Goal: Information Seeking & Learning: Learn about a topic

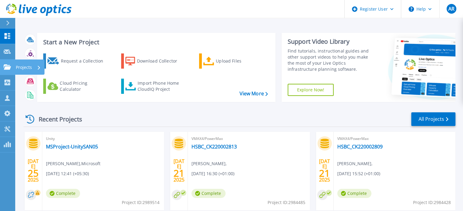
click at [11, 66] on div "Projects" at bounding box center [18, 67] width 28 height 5
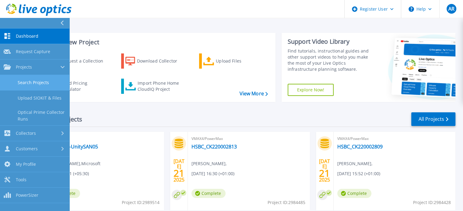
click at [37, 86] on link "Search Projects" at bounding box center [34, 83] width 69 height 16
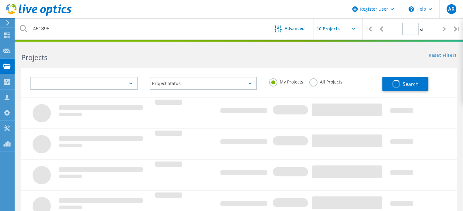
type input "1"
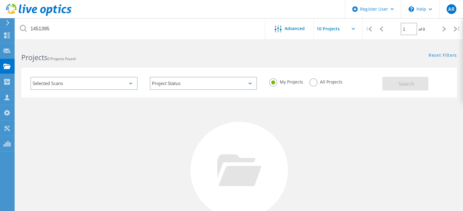
click at [310, 84] on label "All Projects" at bounding box center [325, 82] width 33 height 6
click at [0, 0] on input "All Projects" at bounding box center [0, 0] width 0 height 0
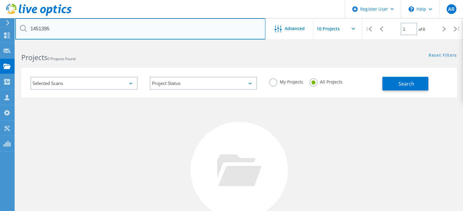
click at [81, 30] on input "1451395" at bounding box center [140, 28] width 250 height 21
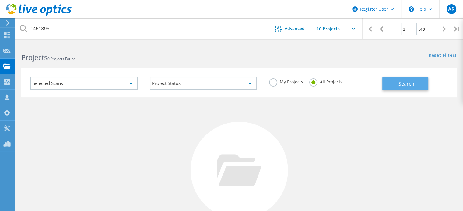
click at [404, 88] on button "Search" at bounding box center [405, 84] width 46 height 14
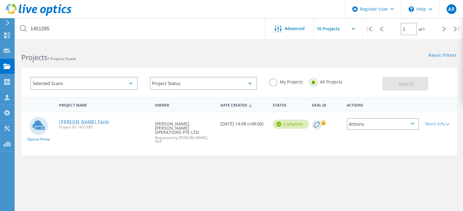
click at [79, 122] on link "[PERSON_NAME] Farm" at bounding box center [84, 122] width 50 height 4
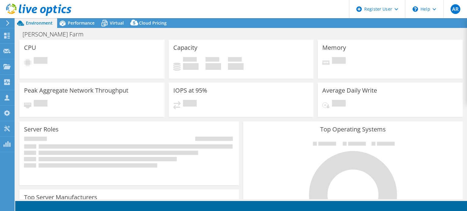
select select "[GEOGRAPHIC_DATA]"
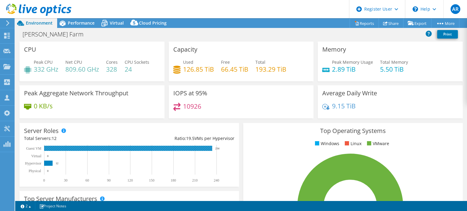
click at [212, 149] on rect at bounding box center [128, 148] width 168 height 5
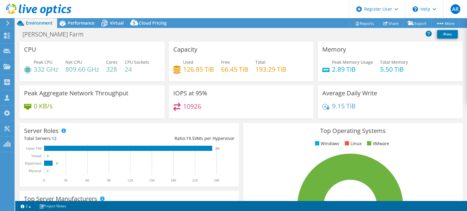
click at [236, 31] on div "Dyson VM Farm Print" at bounding box center [241, 34] width 452 height 11
click at [238, 45] on div "Capacity Used 126.85 TiB Free 66.45 TiB Total 193.29 TiB" at bounding box center [241, 62] width 145 height 40
click at [237, 30] on div "Dyson VM Farm Print" at bounding box center [241, 34] width 452 height 11
click at [237, 45] on div "Capacity Used 126.85 TiB Free 66.45 TiB Total 193.29 TiB" at bounding box center [241, 62] width 145 height 40
click at [237, 35] on div "Dyson VM Farm Print" at bounding box center [241, 34] width 452 height 11
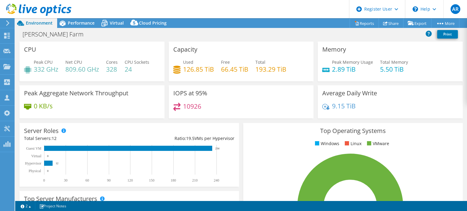
click at [236, 45] on div "Capacity Used 126.85 TiB Free 66.45 TiB Total 193.29 TiB" at bounding box center [241, 62] width 145 height 40
click at [236, 32] on div "Dyson VM Farm Print" at bounding box center [241, 34] width 452 height 11
click at [237, 46] on div "Capacity Used 126.85 TiB Free 66.45 TiB Total 193.29 TiB" at bounding box center [241, 62] width 145 height 40
click at [237, 33] on div "Dyson VM Farm Print" at bounding box center [241, 34] width 452 height 11
click at [237, 45] on div "Capacity Used 126.85 TiB Free 66.45 TiB Total 193.29 TiB" at bounding box center [241, 62] width 145 height 40
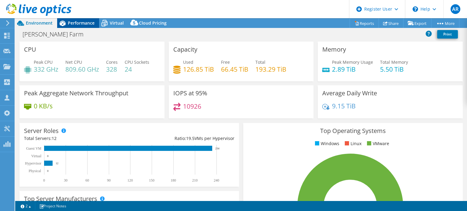
click at [95, 26] on div "Performance" at bounding box center [78, 23] width 42 height 10
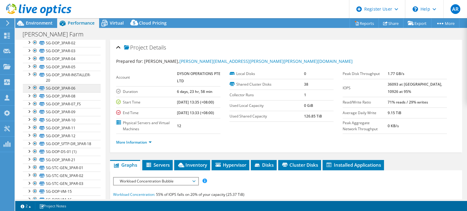
scroll to position [91, 0]
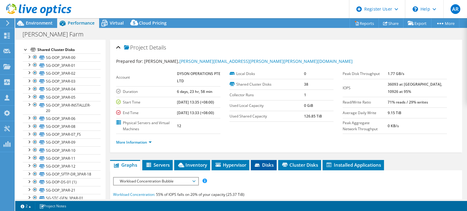
click at [267, 168] on span "Disks" at bounding box center [264, 165] width 20 height 6
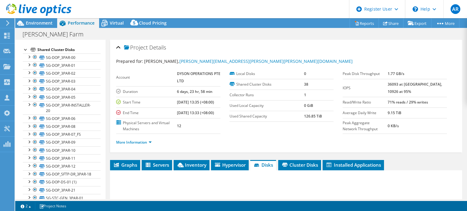
scroll to position [122, 0]
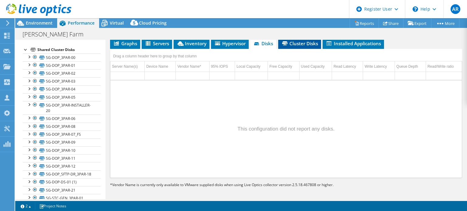
click at [295, 47] on span "Cluster Disks" at bounding box center [299, 43] width 37 height 6
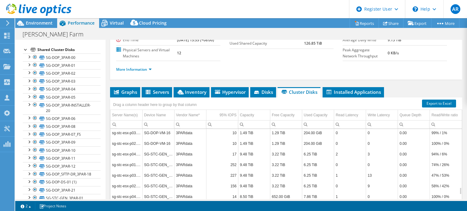
scroll to position [81, 0]
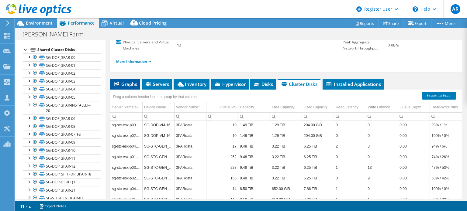
click at [128, 87] on span "Graphs" at bounding box center [125, 84] width 24 height 6
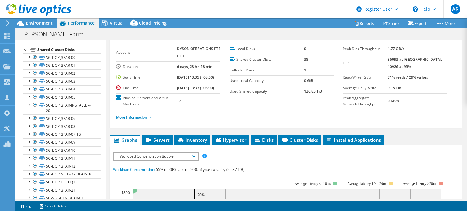
scroll to position [0, 0]
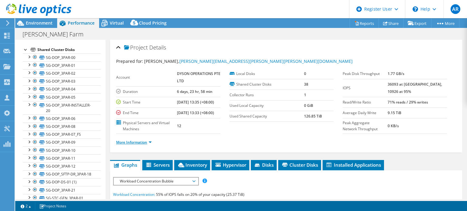
click at [138, 145] on link "More Information" at bounding box center [134, 142] width 36 height 5
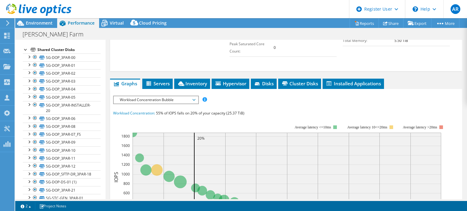
scroll to position [185, 0]
click at [307, 86] on div "Project Details Prepared for: Ronald Choong, Ronald.Choong@dyson.com Account DY…" at bounding box center [287, 109] width 362 height 508
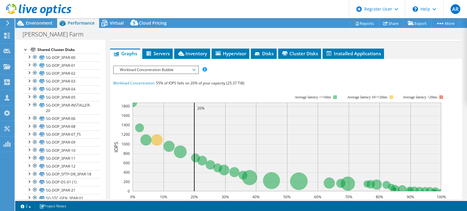
scroll to position [207, 0]
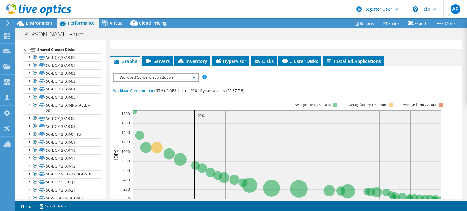
click at [192, 116] on rect at bounding box center [279, 155] width 333 height 122
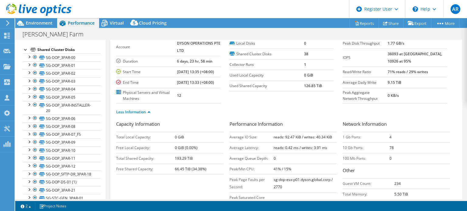
scroll to position [0, 0]
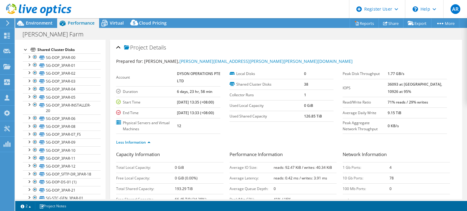
click at [26, 52] on div at bounding box center [26, 49] width 6 height 6
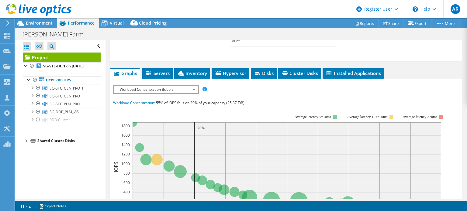
scroll to position [197, 0]
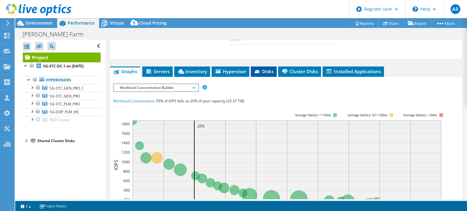
click at [264, 75] on span "Disks" at bounding box center [264, 71] width 20 height 6
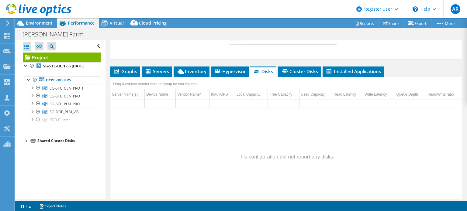
scroll to position [219, 0]
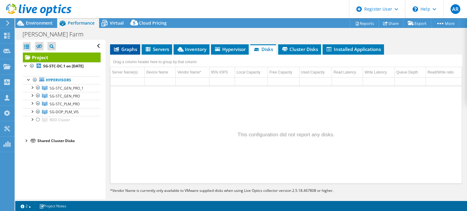
click at [132, 52] on span "Graphs" at bounding box center [125, 49] width 24 height 6
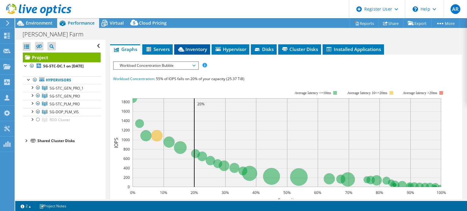
click at [195, 55] on li "Inventory" at bounding box center [192, 49] width 36 height 10
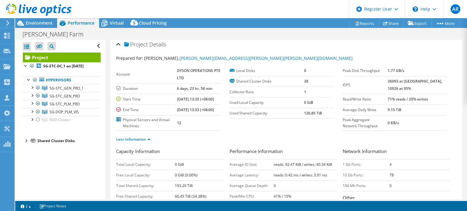
scroll to position [0, 0]
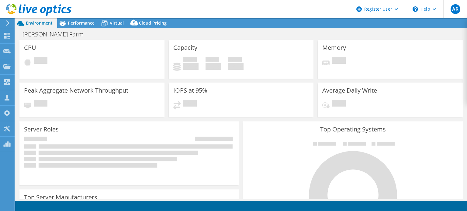
select select "USD"
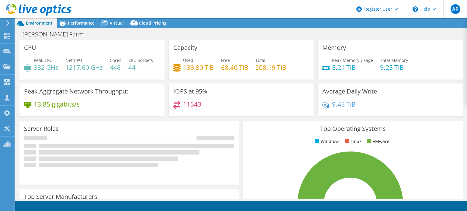
select select "[GEOGRAPHIC_DATA]"
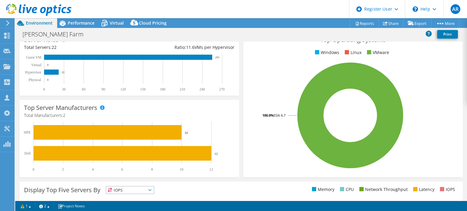
scroll to position [211, 0]
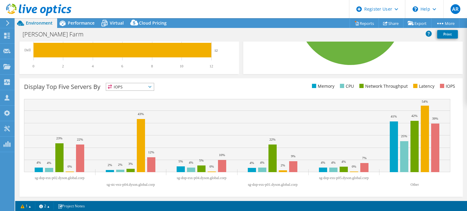
click at [141, 89] on span "IOPS" at bounding box center [130, 86] width 48 height 7
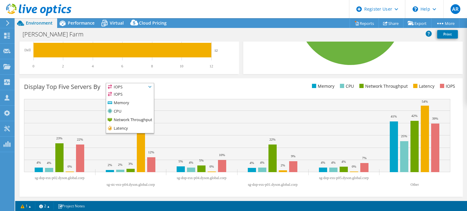
click at [141, 89] on span "IOPS" at bounding box center [130, 86] width 48 height 7
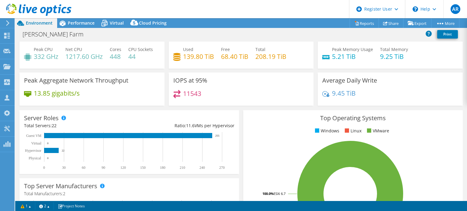
scroll to position [0, 0]
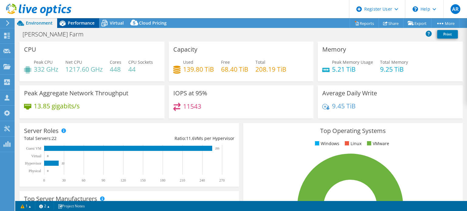
click at [82, 19] on div "Performance" at bounding box center [78, 23] width 42 height 10
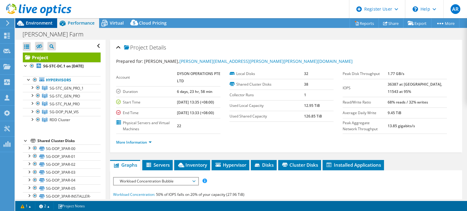
click at [44, 25] on span "Environment" at bounding box center [39, 23] width 27 height 6
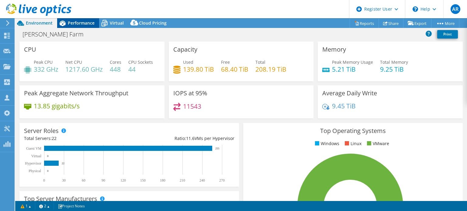
click at [80, 25] on span "Performance" at bounding box center [81, 23] width 27 height 6
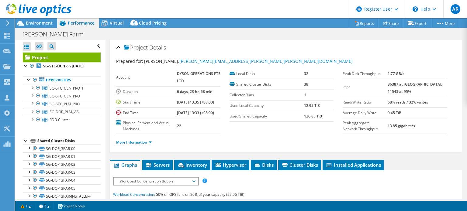
click at [259, 134] on section "Account DYSON OPERATIONS PTE LTD Duration 6 days, 23 hr, 58 min Start Time [DAT…" at bounding box center [229, 101] width 227 height 65
